Goal: Task Accomplishment & Management: Use online tool/utility

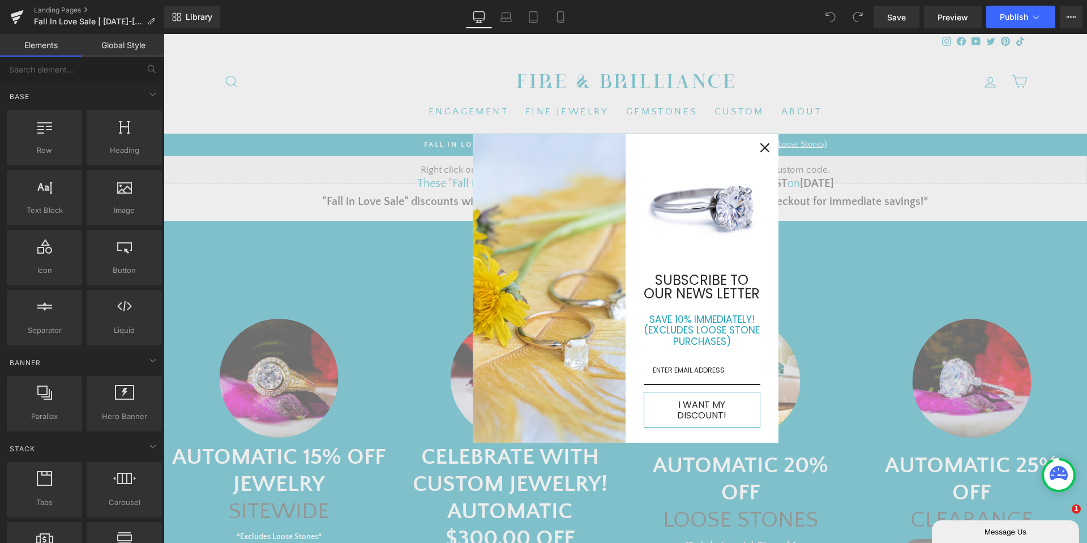
click at [683, 178] on img "Marketing offer form" at bounding box center [702, 206] width 108 height 108
click at [760, 152] on icon "close icon" at bounding box center [764, 147] width 9 height 9
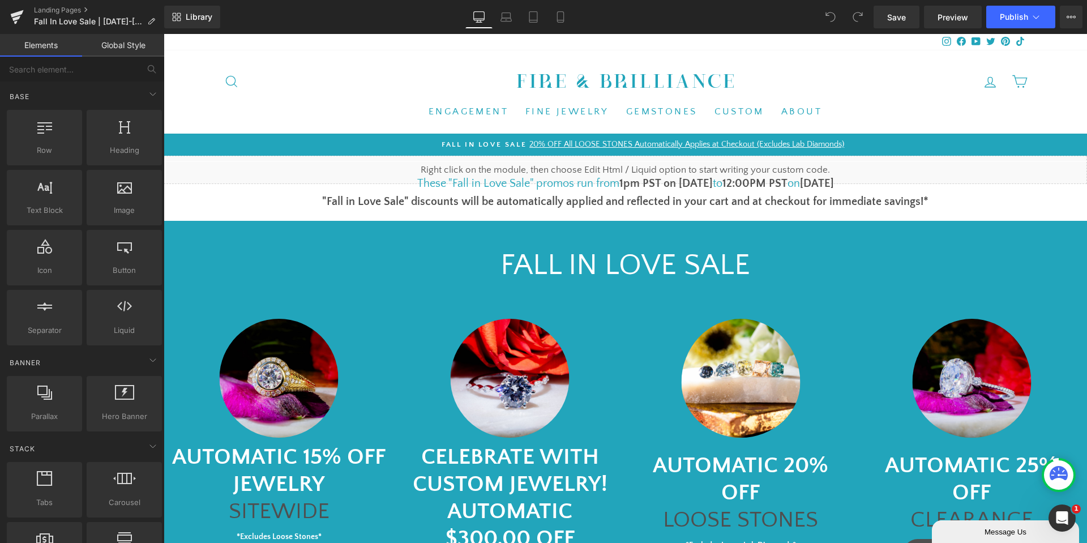
click at [760, 153] on div "Pause slideshow Play slideshow FALL IN LOVE SALE 15% OFF JEWELRY SITEWIDE Autom…" at bounding box center [625, 145] width 923 height 22
click at [684, 182] on font "1pm PST on [DATE]" at bounding box center [665, 183] width 93 height 12
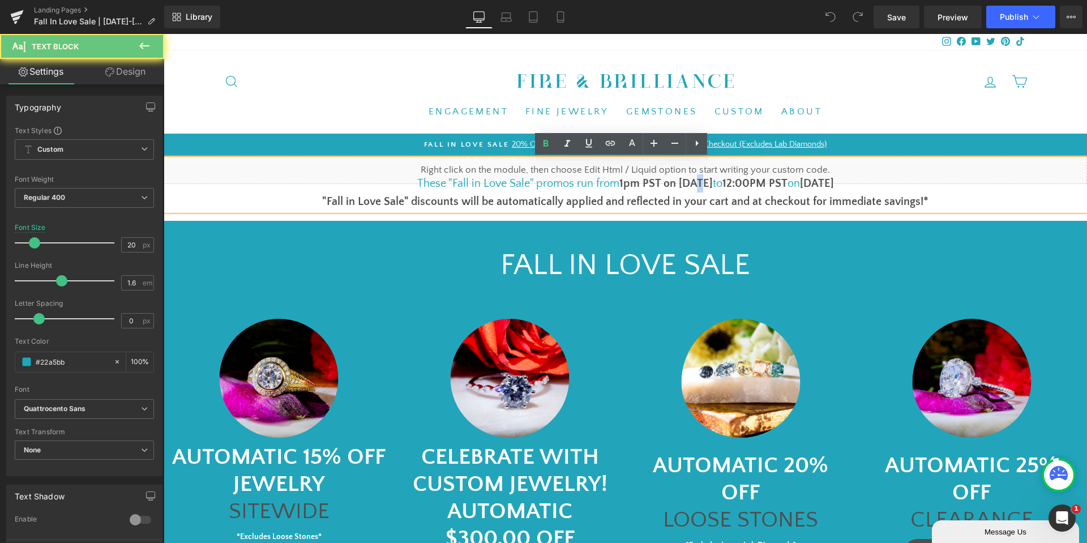
click at [684, 182] on font "1pm PST on [DATE]" at bounding box center [665, 183] width 93 height 12
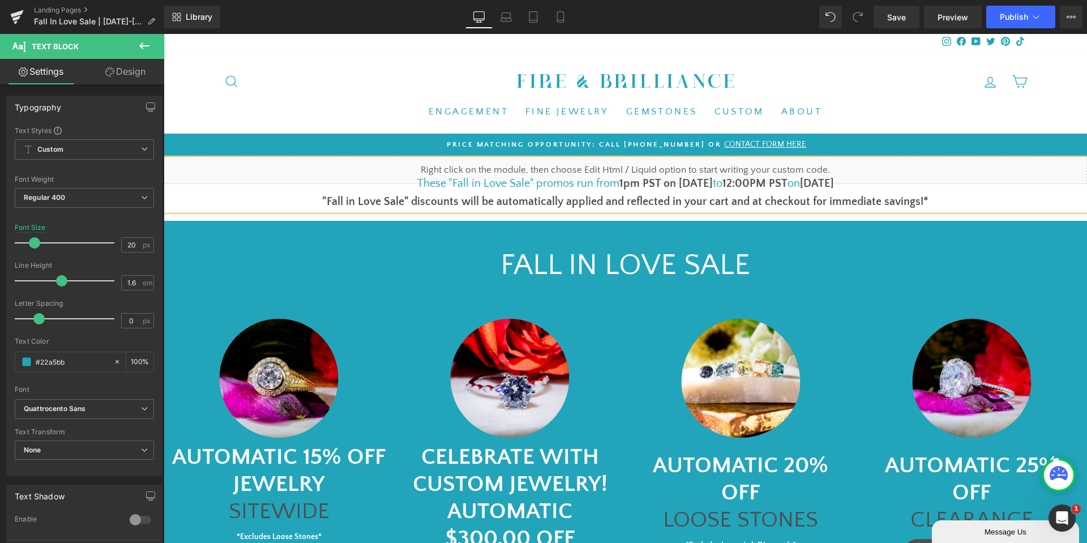
click at [826, 179] on b "[DATE]" at bounding box center [817, 183] width 34 height 12
click at [823, 183] on b "[DATE]" at bounding box center [817, 183] width 34 height 12
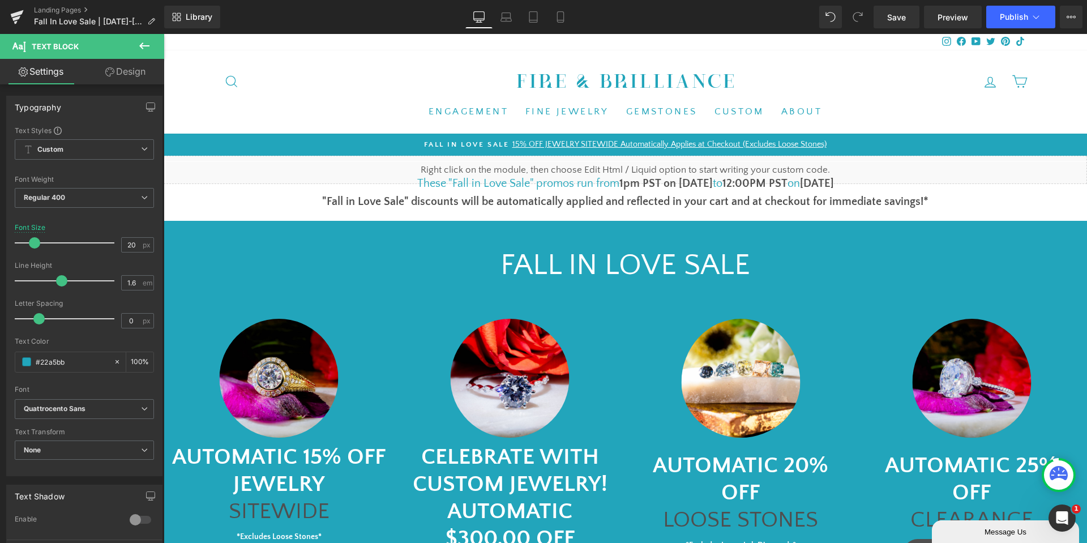
click at [868, 27] on span at bounding box center [857, 17] width 23 height 23
click at [885, 21] on link "Save" at bounding box center [896, 17] width 46 height 23
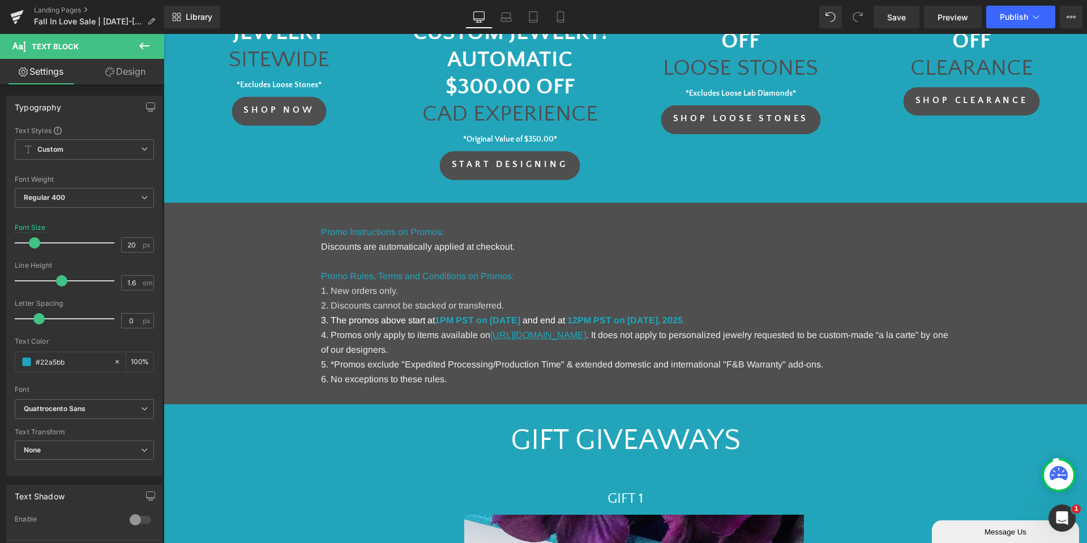
scroll to position [453, 0]
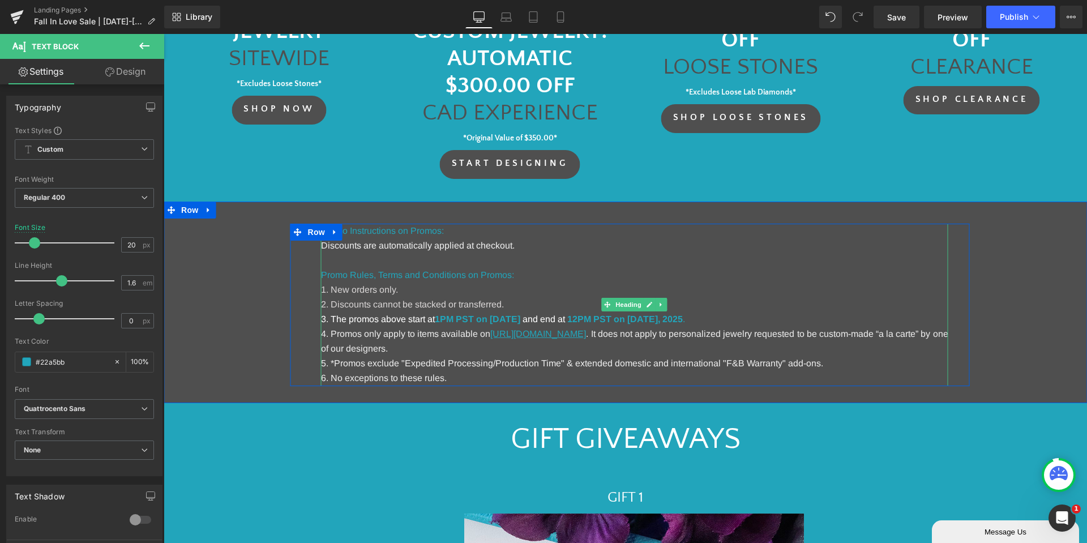
click at [520, 322] on strong "1PM PST on [DATE]" at bounding box center [477, 319] width 85 height 10
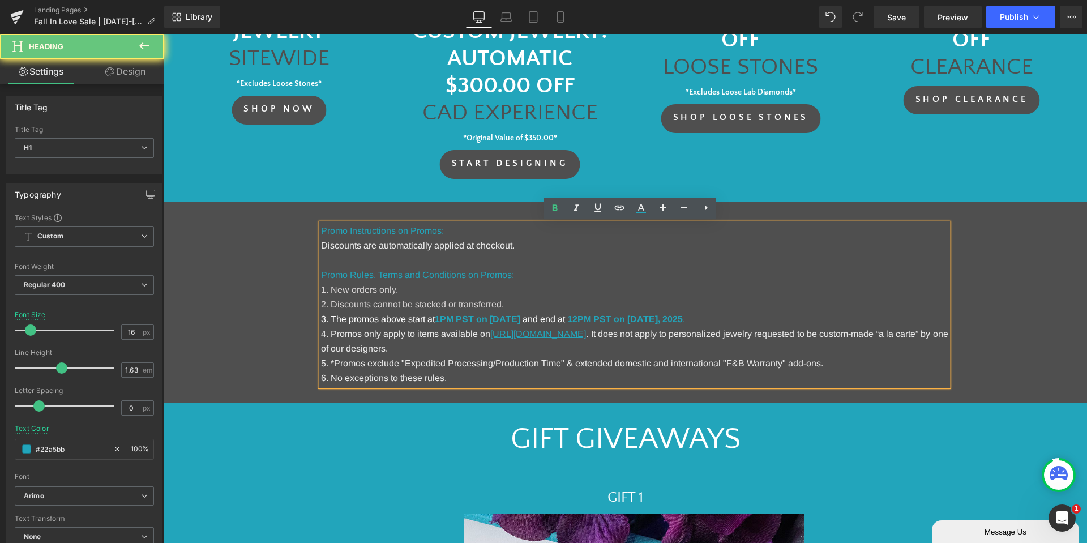
click at [520, 322] on strong "1PM PST on [DATE]" at bounding box center [477, 319] width 85 height 10
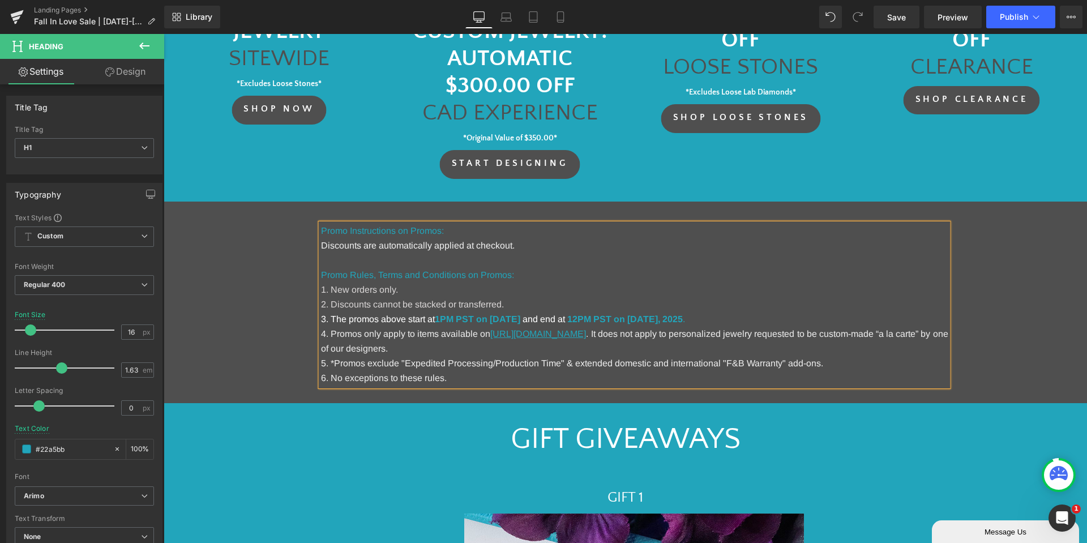
click at [658, 314] on strong "12PM PST on [DATE]" at bounding box center [612, 319] width 91 height 10
drag, startPoint x: 885, startPoint y: 24, endPoint x: 706, endPoint y: 219, distance: 264.0
click at [885, 24] on link "Save" at bounding box center [896, 17] width 46 height 23
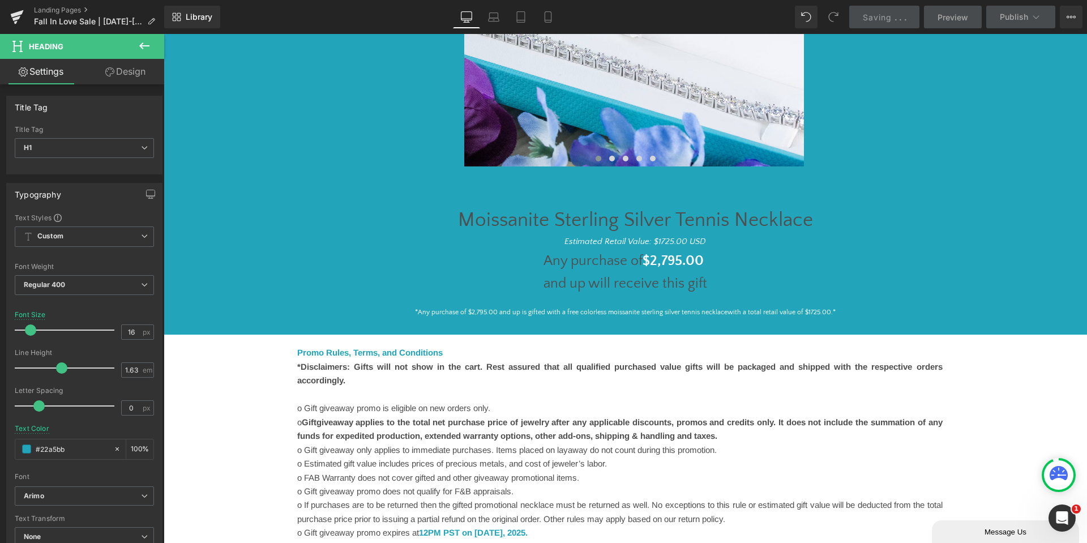
scroll to position [1471, 0]
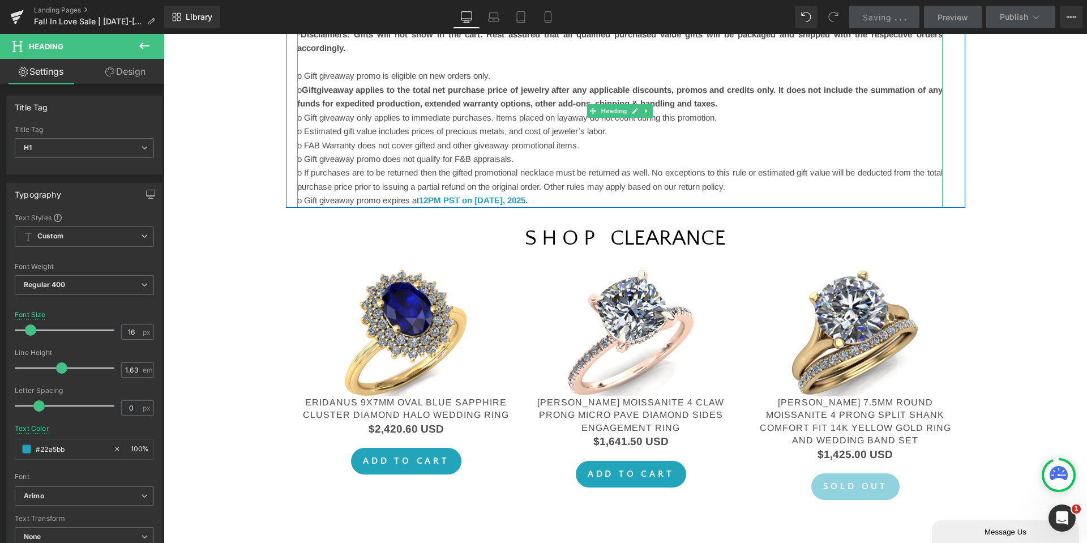
click at [503, 202] on font "12PM PST on [DATE]" at bounding box center [461, 200] width 84 height 10
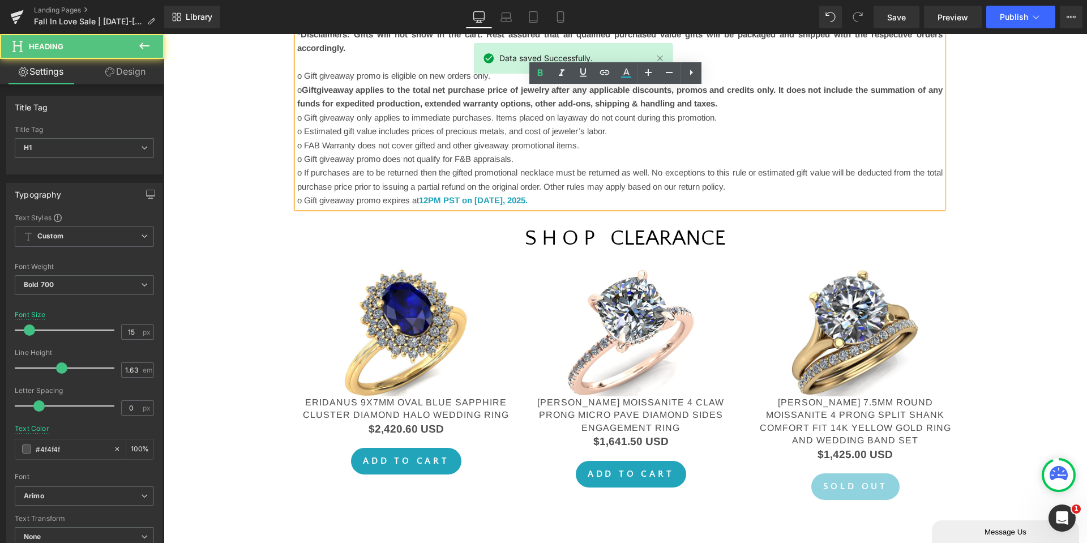
click at [503, 201] on font "12PM PST on [DATE]" at bounding box center [461, 200] width 84 height 10
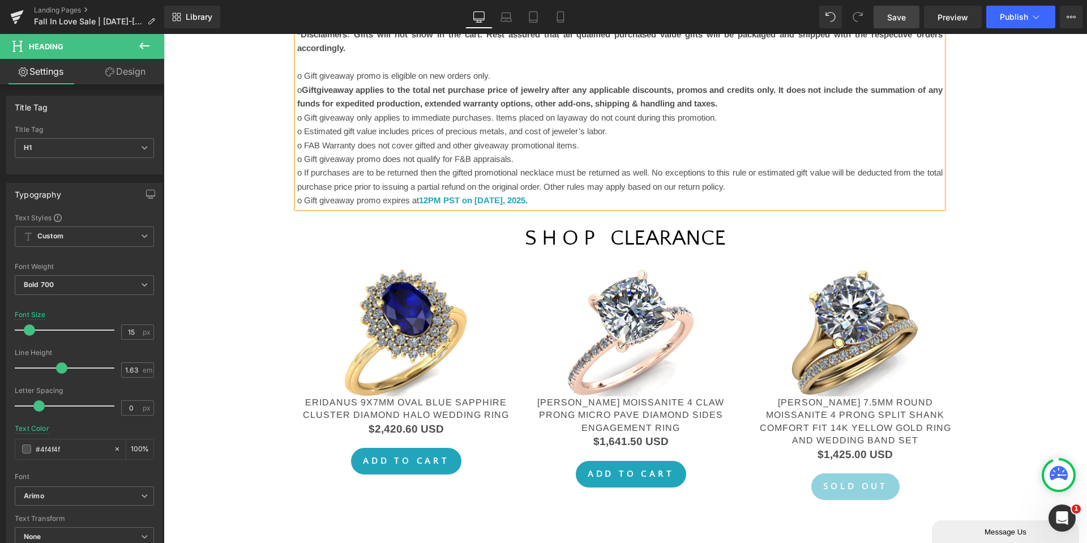
click at [893, 24] on link "Save" at bounding box center [896, 17] width 46 height 23
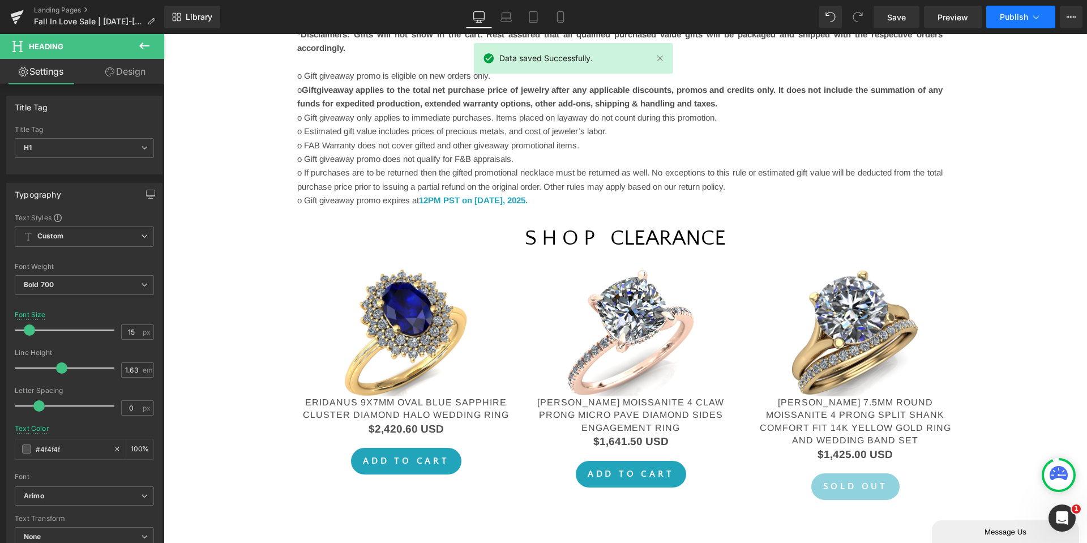
click at [1024, 15] on span "Publish" at bounding box center [1013, 16] width 28 height 9
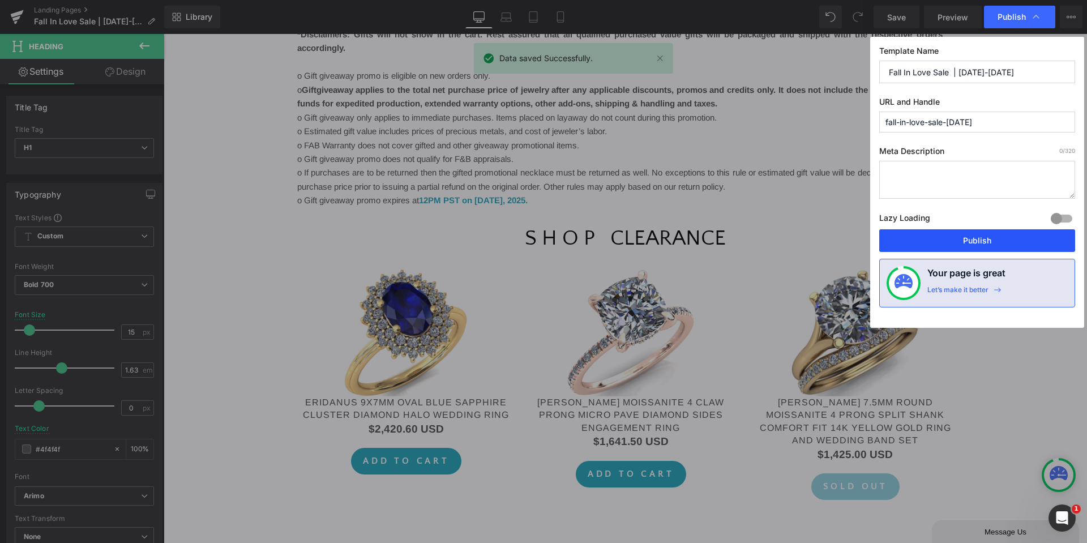
click at [994, 235] on button "Publish" at bounding box center [977, 240] width 196 height 23
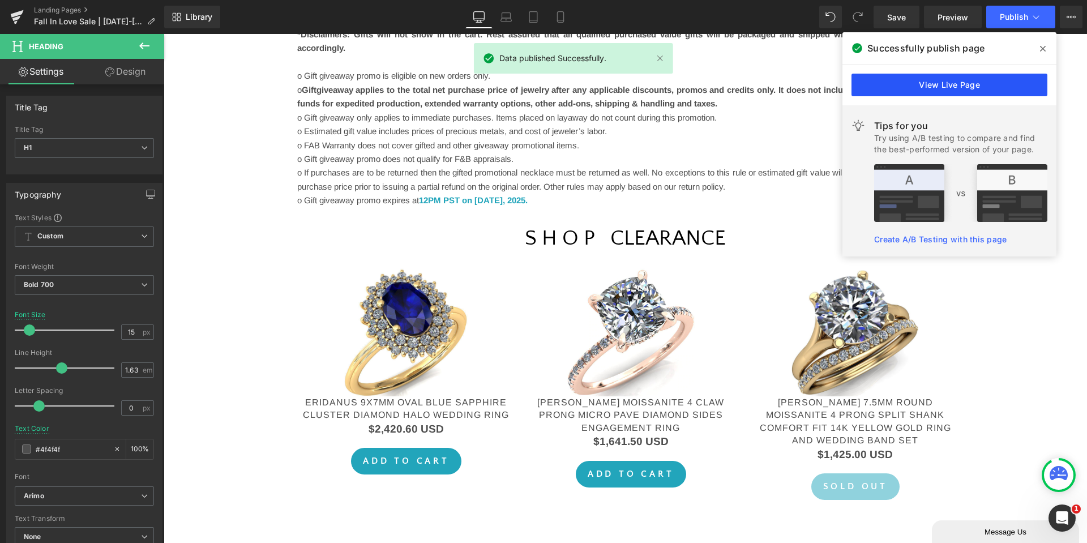
click at [913, 96] on link "View Live Page" at bounding box center [949, 85] width 196 height 23
